Goal: Task Accomplishment & Management: Use online tool/utility

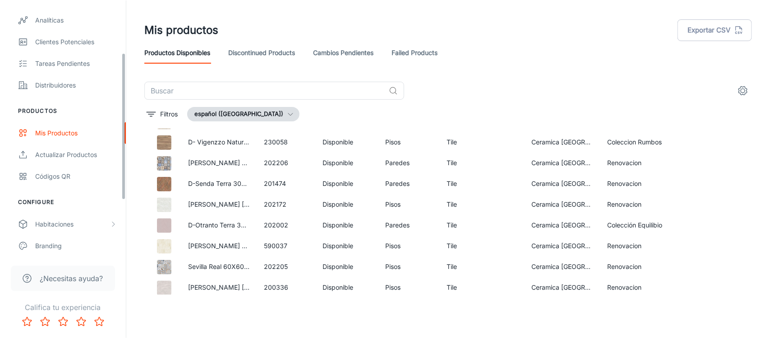
scroll to position [113, 0]
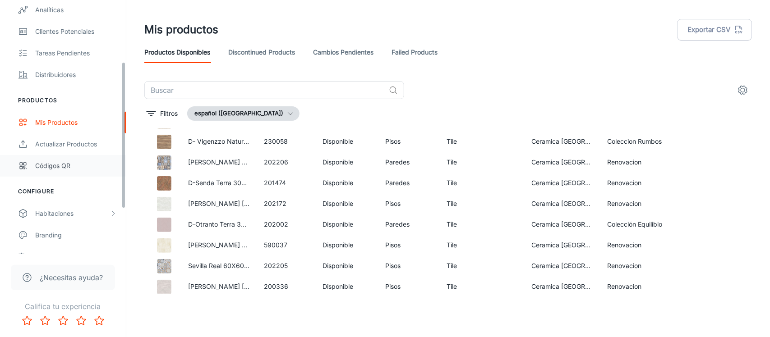
click at [76, 158] on link "Códigos QR" at bounding box center [63, 166] width 126 height 22
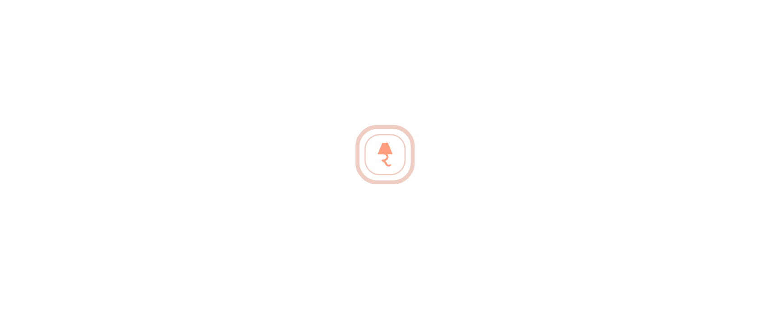
scroll to position [789, 0]
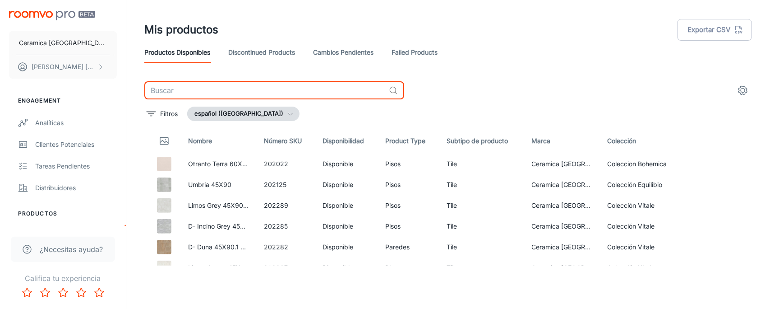
click at [181, 82] on input "text" at bounding box center [264, 90] width 241 height 18
type input "picasso"
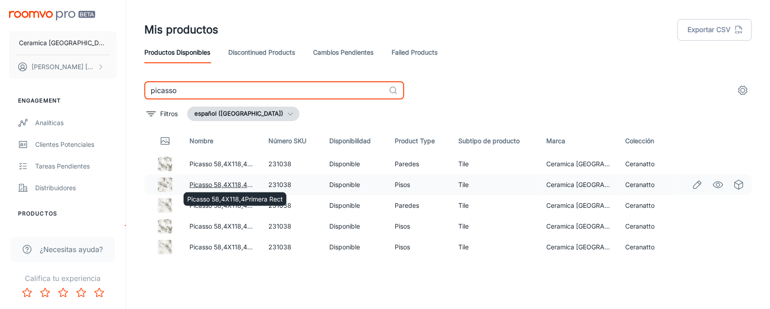
click at [217, 183] on link "Picasso 58,4X118,4Primera Rect" at bounding box center [238, 184] width 96 height 8
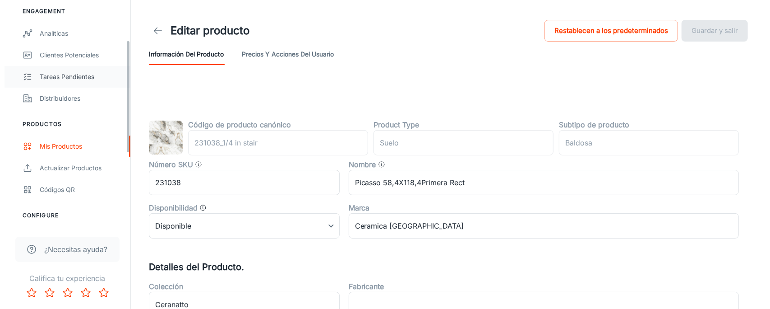
scroll to position [112, 0]
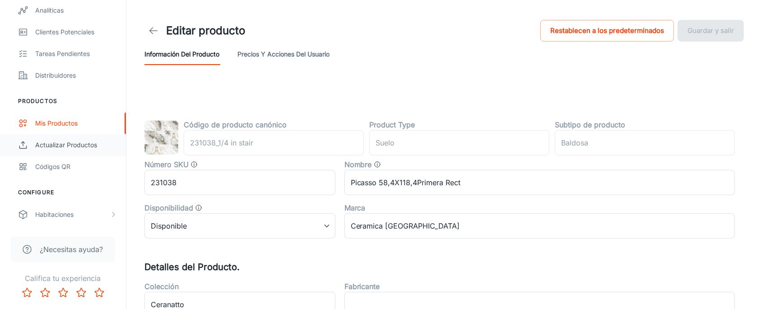
click at [56, 150] on link "Actualizar productos" at bounding box center [63, 145] width 126 height 22
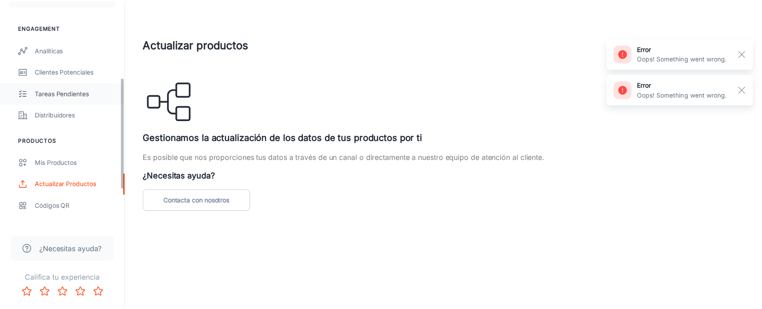
scroll to position [169, 0]
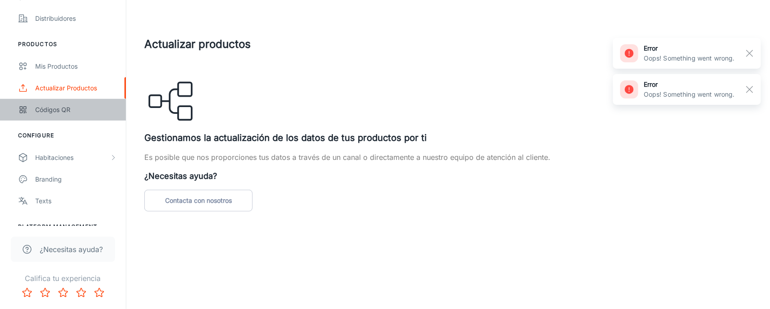
click at [51, 107] on div "Códigos QR" at bounding box center [76, 110] width 82 height 10
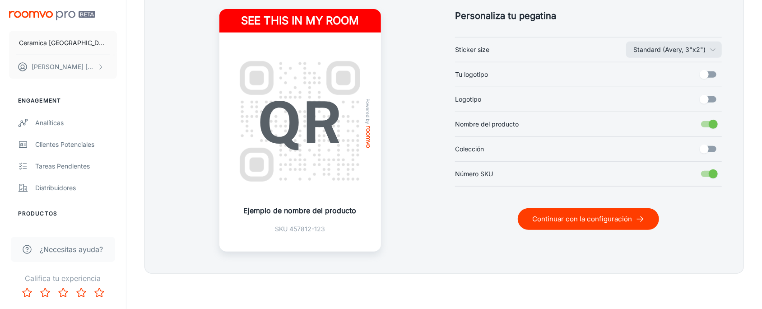
scroll to position [264, 0]
click at [706, 97] on input "Logotipo" at bounding box center [703, 98] width 51 height 17
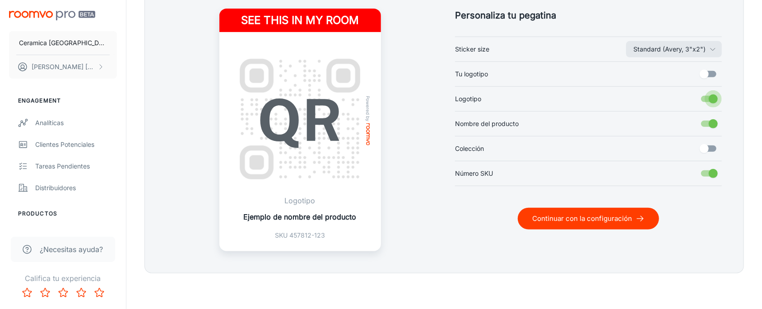
click at [706, 97] on input "Logotipo" at bounding box center [712, 98] width 51 height 17
checkbox input "false"
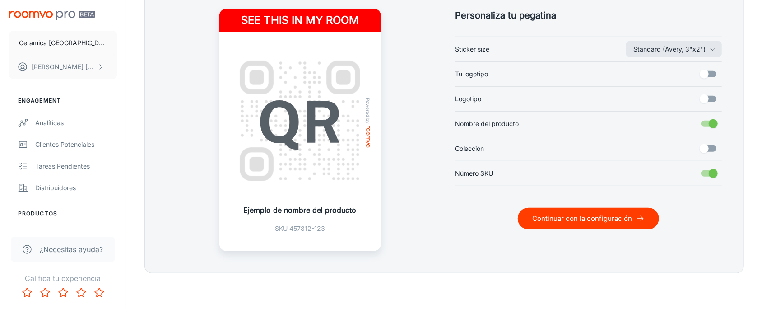
click at [596, 217] on button "Continuar con la configuración" at bounding box center [588, 219] width 141 height 22
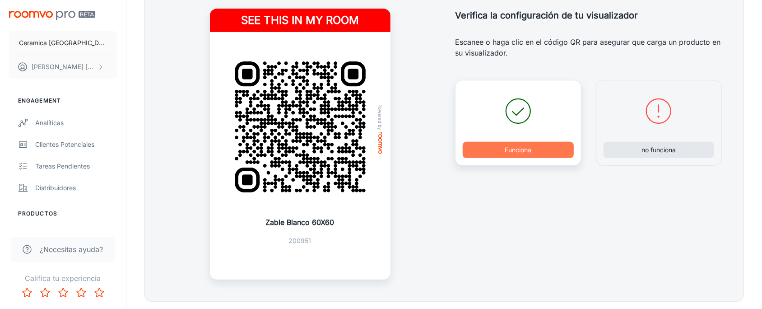
click at [529, 149] on button "Funciona" at bounding box center [517, 150] width 111 height 16
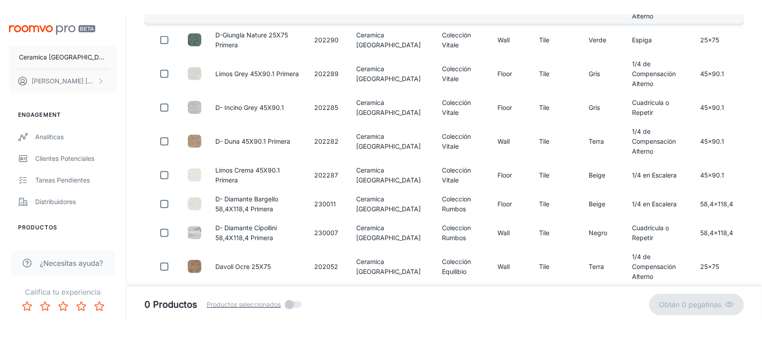
scroll to position [264, 0]
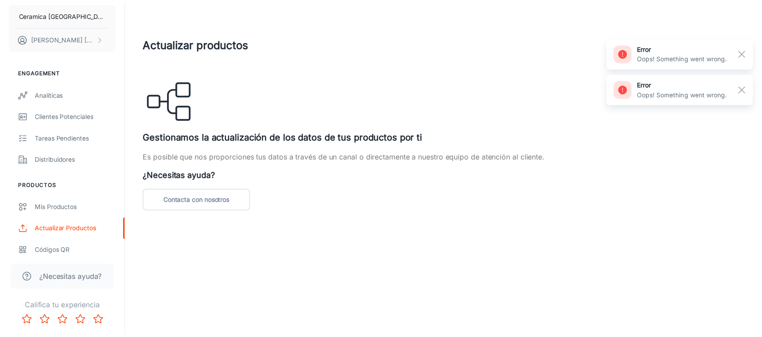
scroll to position [56, 0]
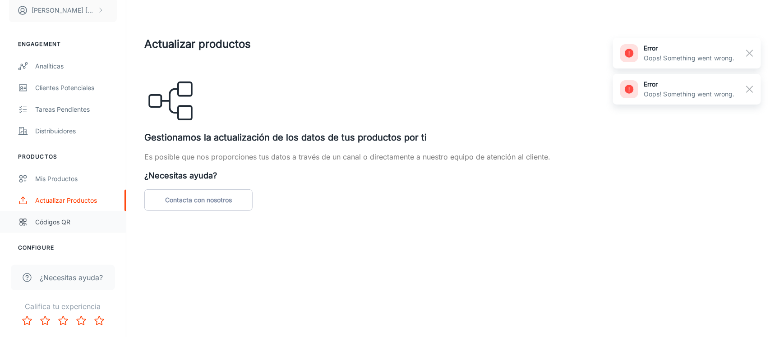
click at [62, 219] on div "Códigos QR" at bounding box center [76, 222] width 82 height 10
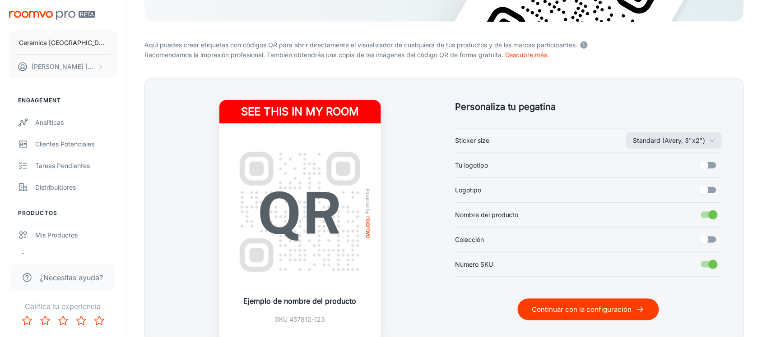
scroll to position [226, 0]
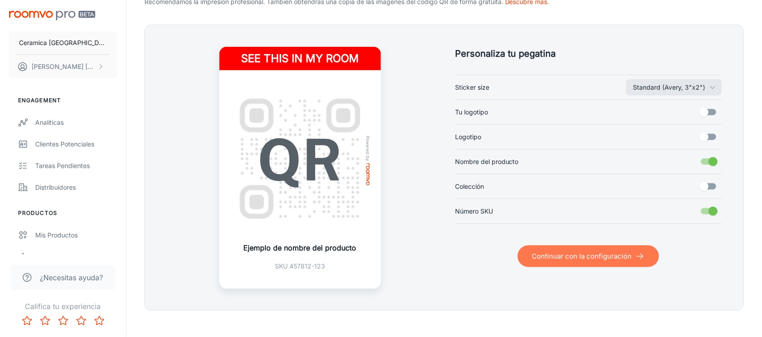
click at [585, 256] on button "Continuar con la configuración" at bounding box center [588, 257] width 141 height 22
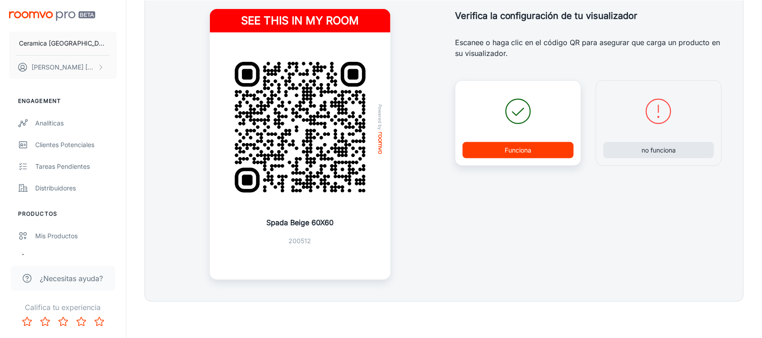
scroll to position [263, 0]
